Goal: Find specific page/section: Find specific page/section

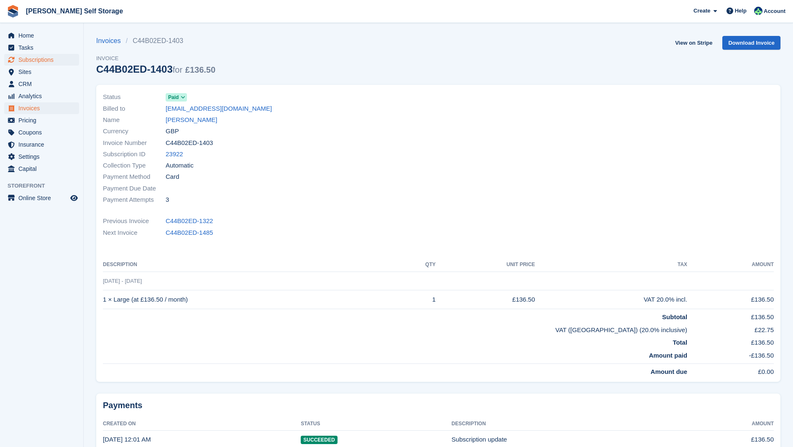
click at [39, 61] on span "Subscriptions" at bounding box center [43, 60] width 50 height 12
click at [44, 59] on span "Subscriptions" at bounding box center [43, 60] width 50 height 12
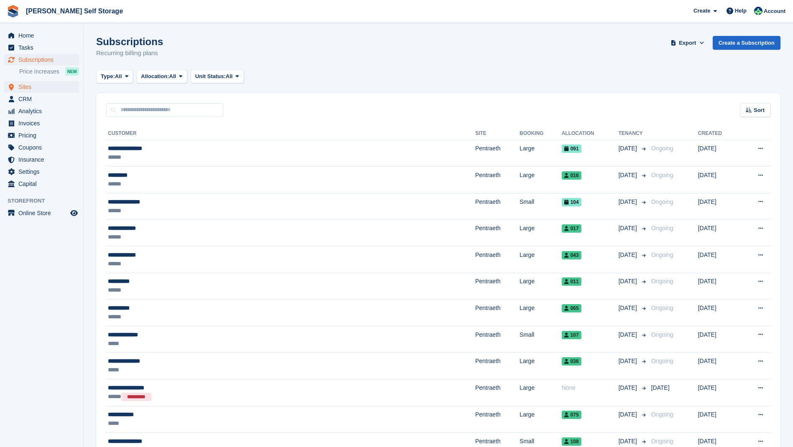
drag, startPoint x: 38, startPoint y: 88, endPoint x: 45, endPoint y: 88, distance: 6.3
click at [38, 88] on span "Sites" at bounding box center [43, 87] width 50 height 12
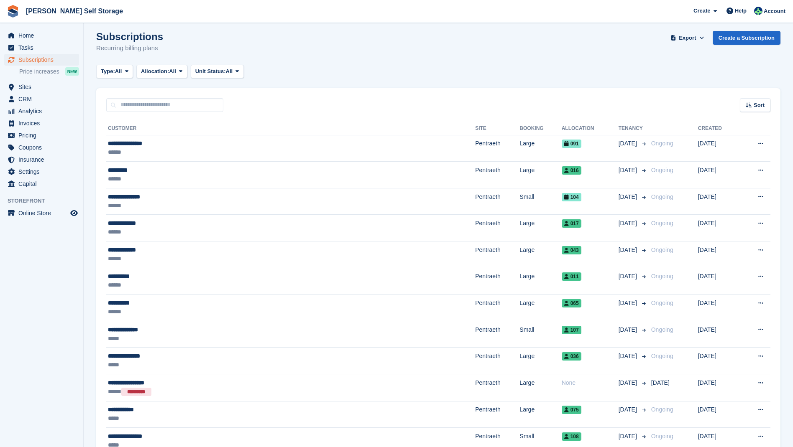
scroll to position [7, 0]
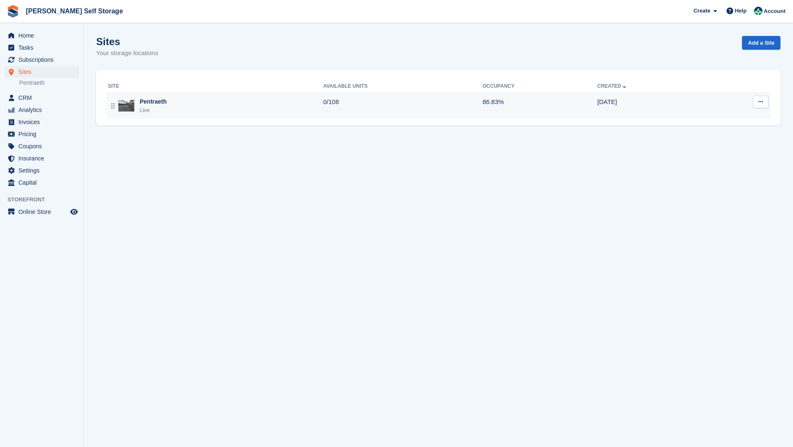
click at [163, 102] on div "Pentraeth" at bounding box center [153, 101] width 27 height 9
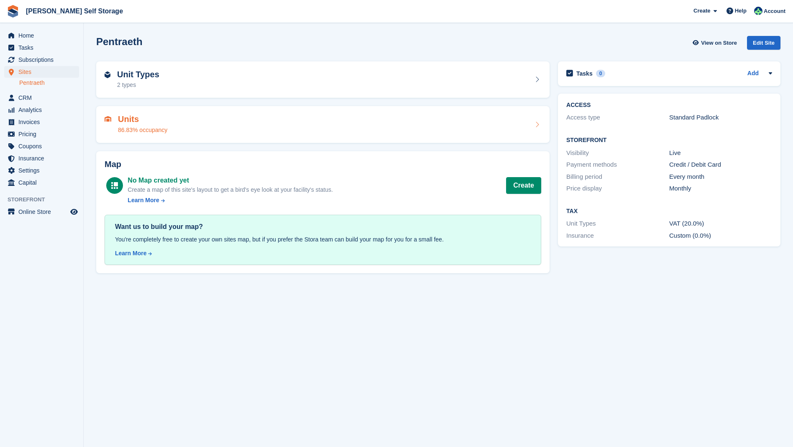
click at [138, 127] on div "86.83% occupancy" at bounding box center [142, 130] width 49 height 9
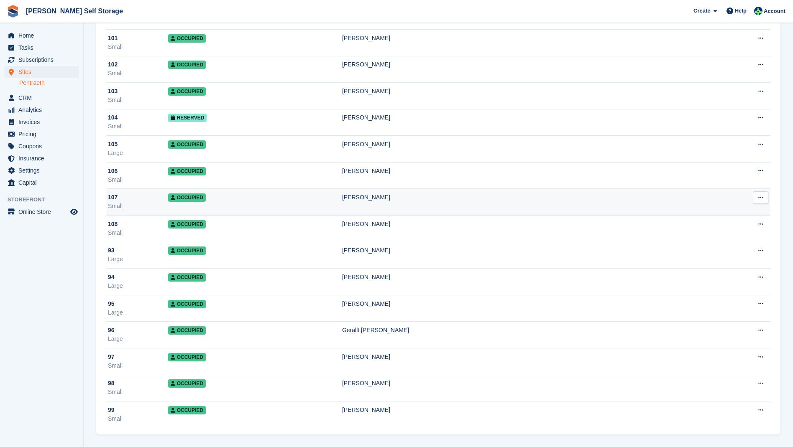
scroll to position [2548, 0]
click at [190, 197] on span "Occupied" at bounding box center [187, 198] width 38 height 8
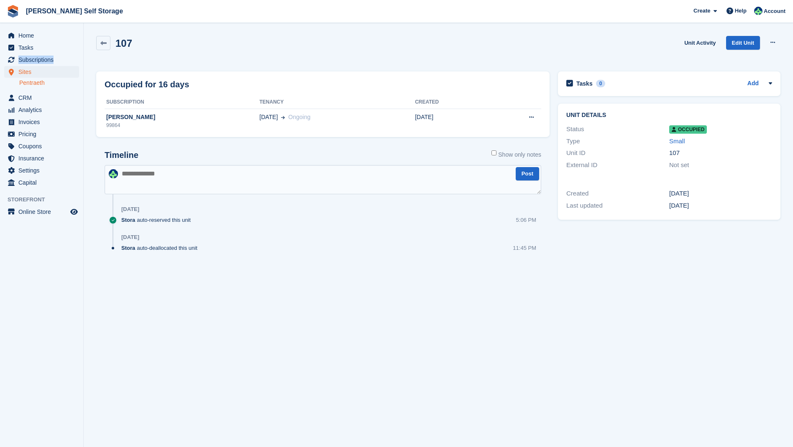
click at [26, 71] on span "Sites" at bounding box center [43, 72] width 50 height 12
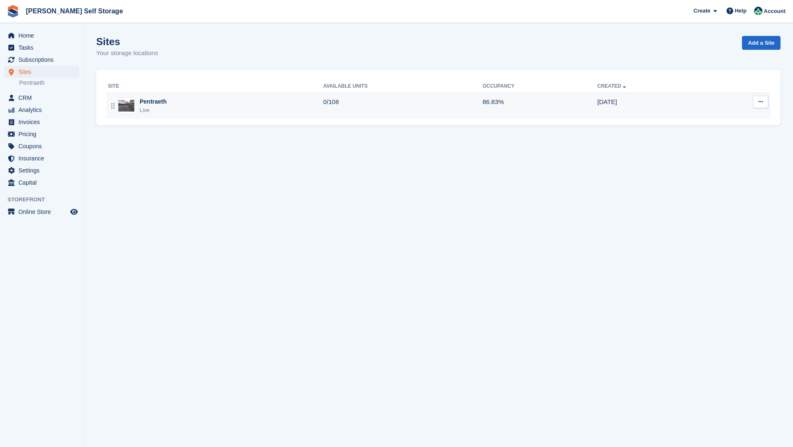
click at [158, 99] on div "Pentraeth" at bounding box center [153, 101] width 27 height 9
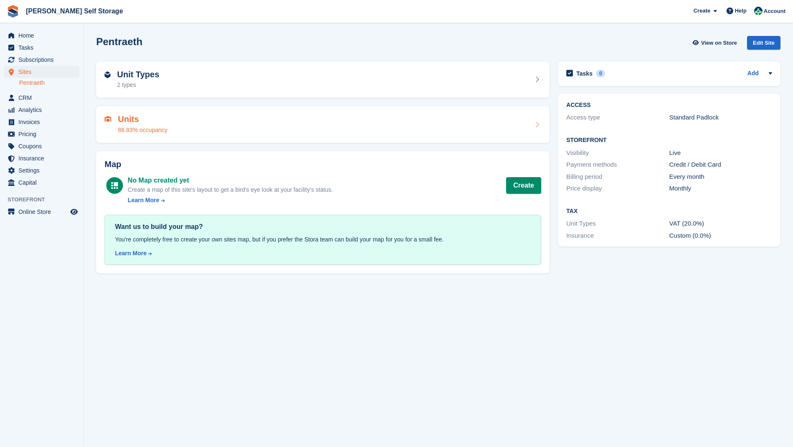
click at [128, 121] on h2 "Units" at bounding box center [142, 120] width 49 height 10
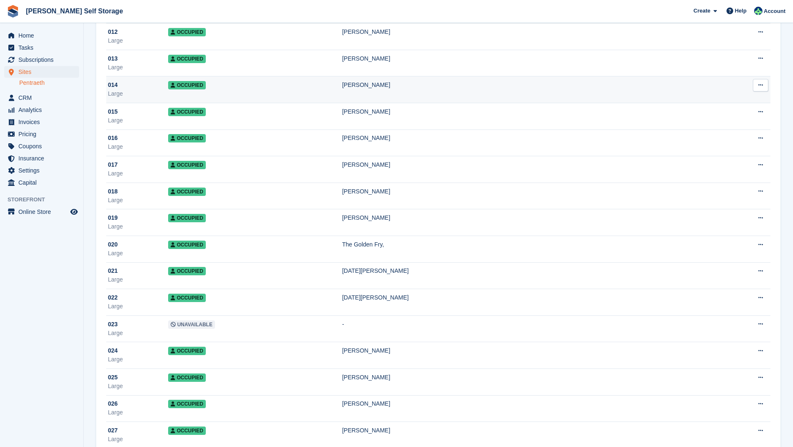
scroll to position [375, 0]
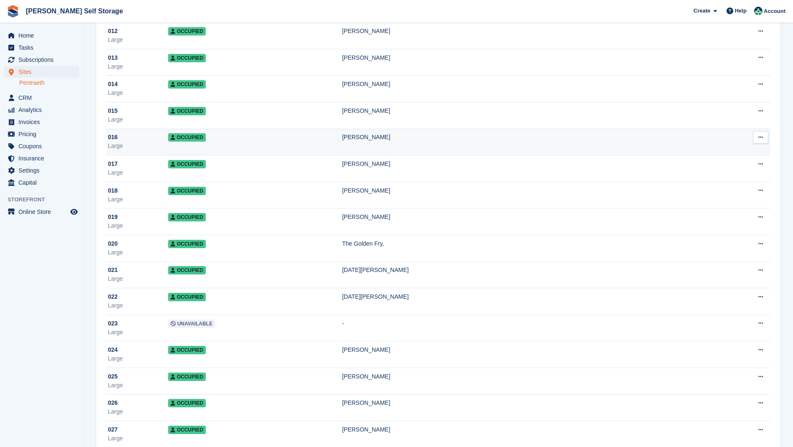
click at [378, 136] on div "[PERSON_NAME]" at bounding box center [523, 137] width 363 height 9
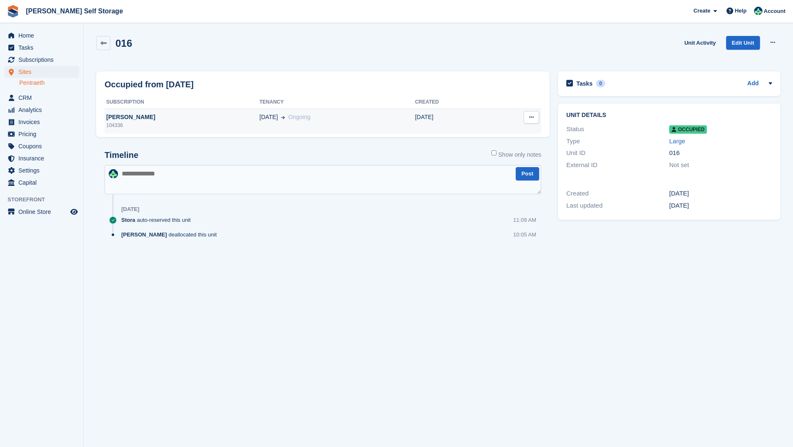
click at [115, 116] on div "[PERSON_NAME]" at bounding box center [182, 117] width 155 height 9
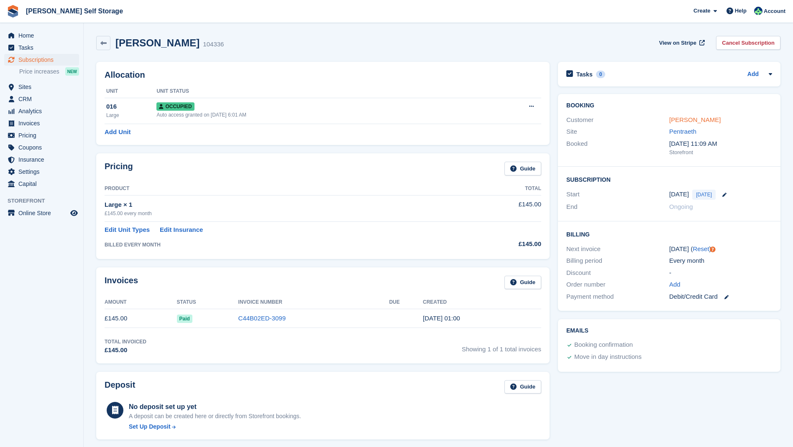
click at [675, 121] on link "[PERSON_NAME]" at bounding box center [694, 119] width 51 height 7
